Goal: Navigation & Orientation: Find specific page/section

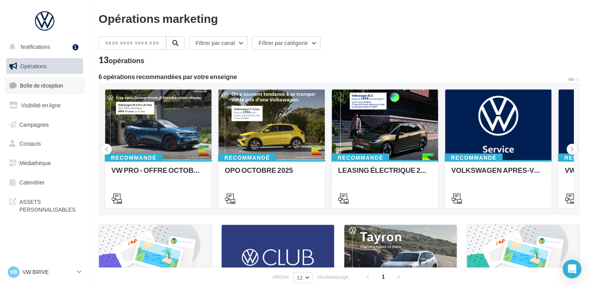
click at [61, 87] on span "Boîte de réception" at bounding box center [41, 85] width 43 height 7
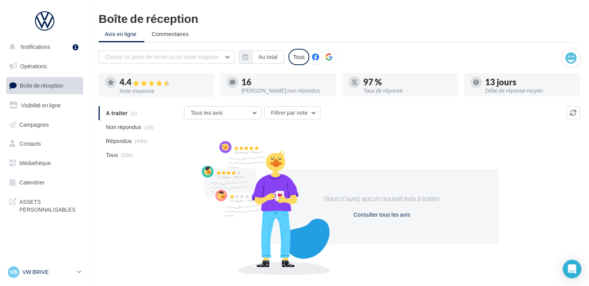
click at [46, 275] on p "VW BRIVE" at bounding box center [48, 272] width 52 height 8
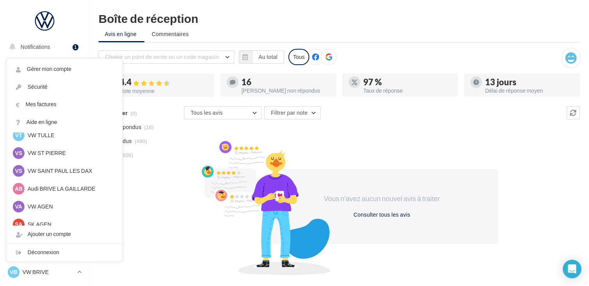
scroll to position [71, 0]
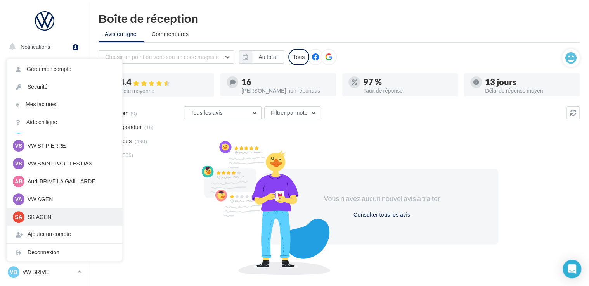
click at [54, 221] on p "SK AGEN" at bounding box center [70, 217] width 85 height 8
